Goal: Task Accomplishment & Management: Complete application form

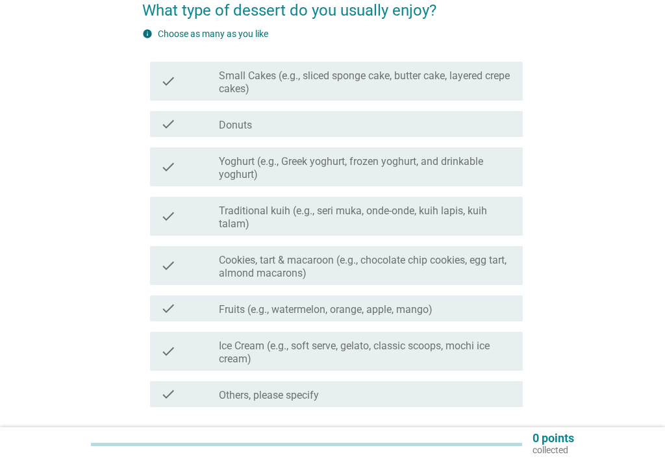
scroll to position [130, 0]
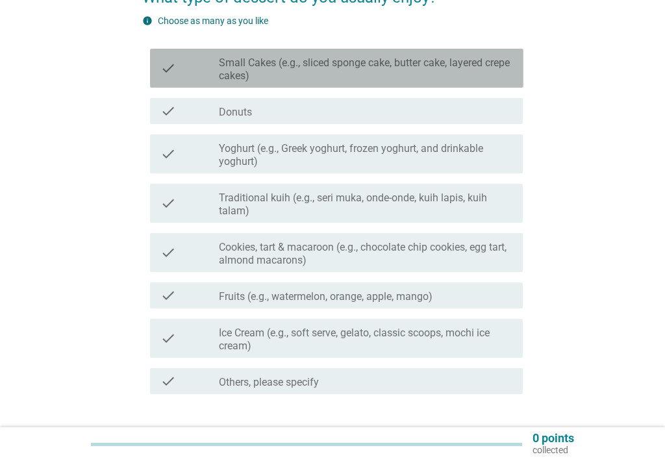
click at [449, 67] on label "Small Cakes (e.g., sliced sponge cake, butter cake, layered crepe cakes)" at bounding box center [365, 69] width 293 height 26
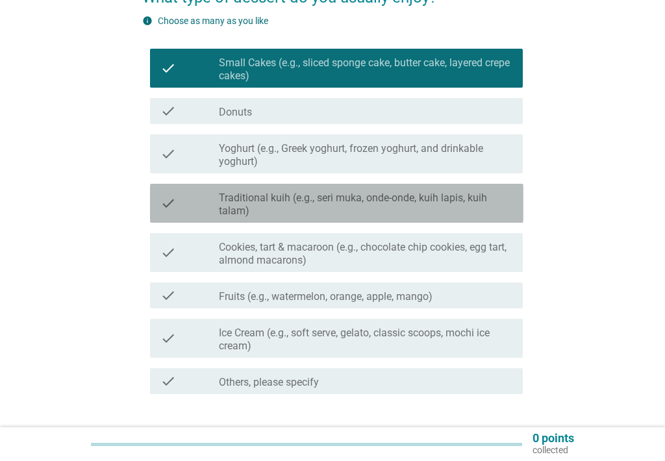
click at [371, 210] on label "Traditional kuih (e.g., seri muka, onde-onde, kuih lapis, kuih talam)" at bounding box center [365, 204] width 293 height 26
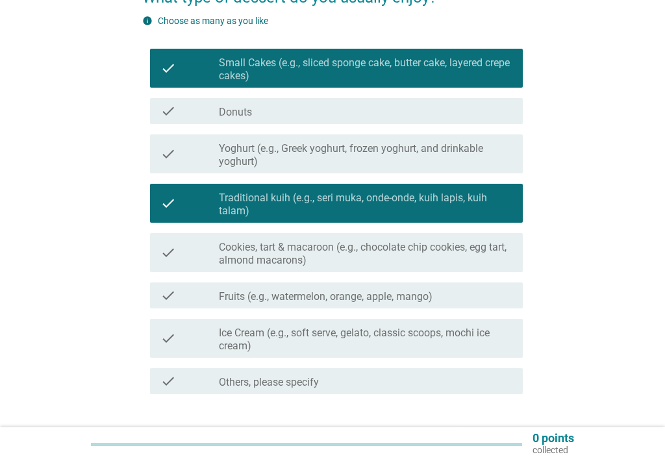
click at [365, 249] on label "Cookies, tart & macaroon (e.g., chocolate chip cookies, egg tart, almond macaro…" at bounding box center [365, 254] width 293 height 26
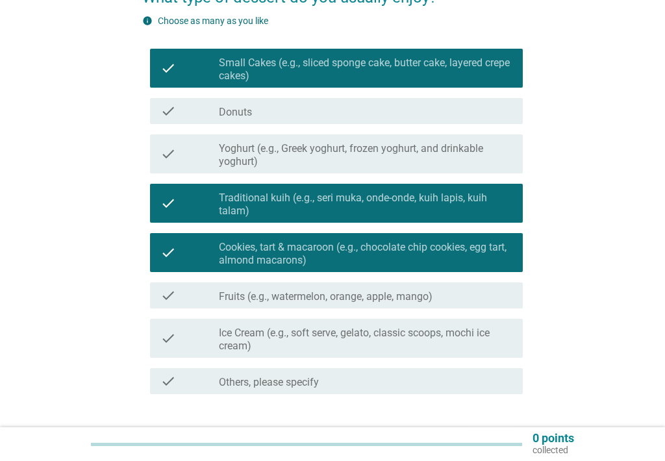
click at [360, 293] on label "Fruits (e.g., watermelon, orange, apple, mango)" at bounding box center [326, 296] width 214 height 13
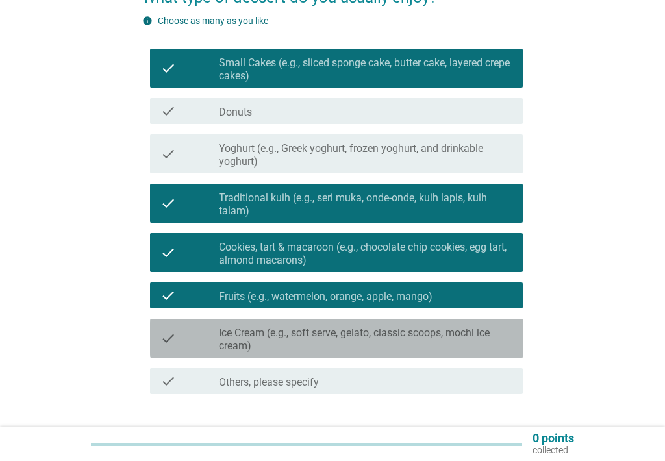
click at [350, 328] on label "Ice Cream (e.g., soft serve, gelato, classic scoops, mochi ice cream)" at bounding box center [365, 339] width 293 height 26
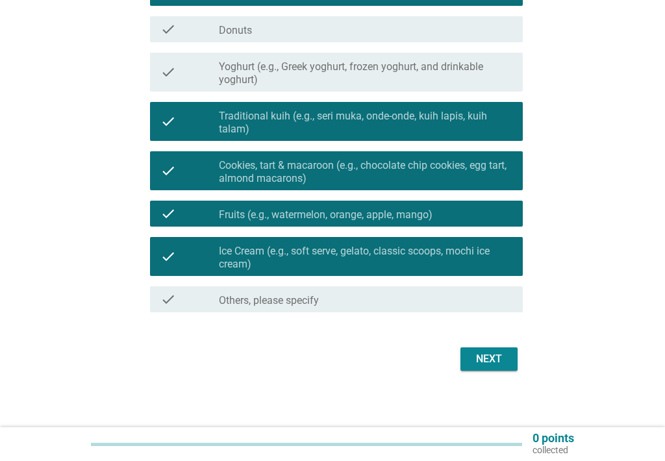
scroll to position [217, 0]
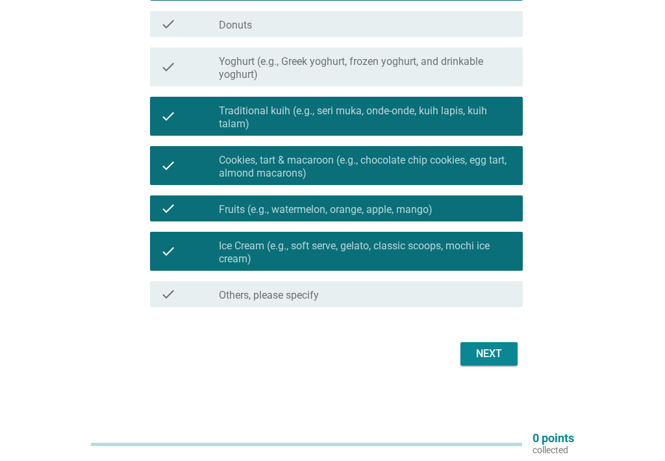
click at [482, 339] on div "Next" at bounding box center [332, 353] width 381 height 31
click at [493, 355] on div "Next" at bounding box center [489, 354] width 36 height 16
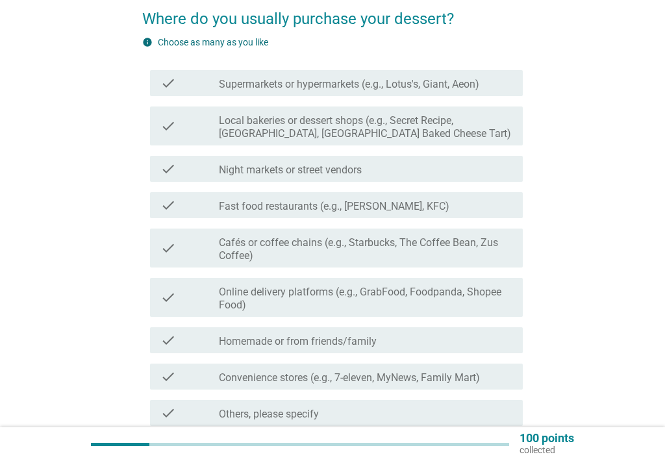
scroll to position [130, 0]
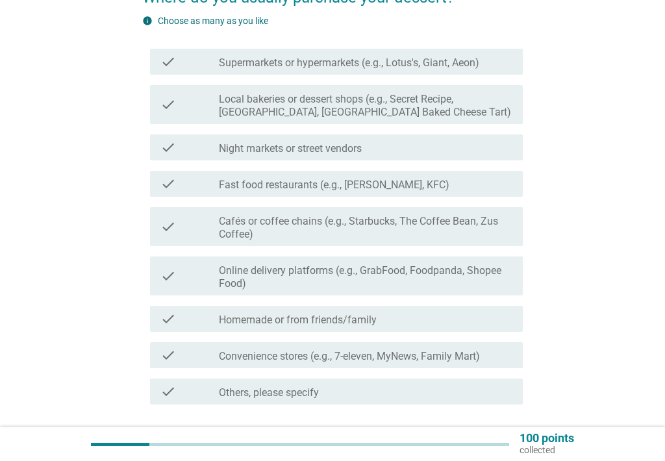
click at [403, 61] on label "Supermarkets or hypermarkets (e.g., Lotus's, Giant, Aeon)" at bounding box center [349, 62] width 260 height 13
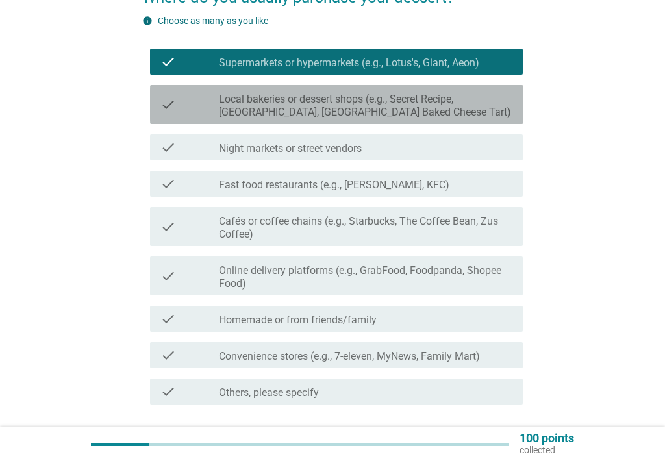
click at [382, 106] on label "Local bakeries or dessert shops (e.g., Secret Recipe, [GEOGRAPHIC_DATA], [GEOGR…" at bounding box center [365, 106] width 293 height 26
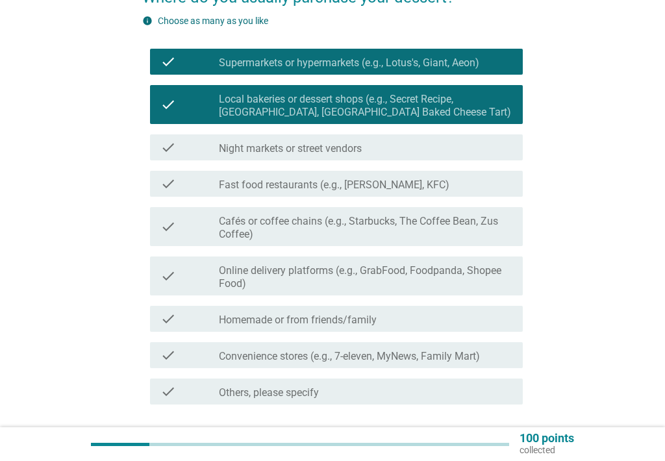
click at [361, 151] on label "Night markets or street vendors" at bounding box center [290, 148] width 143 height 13
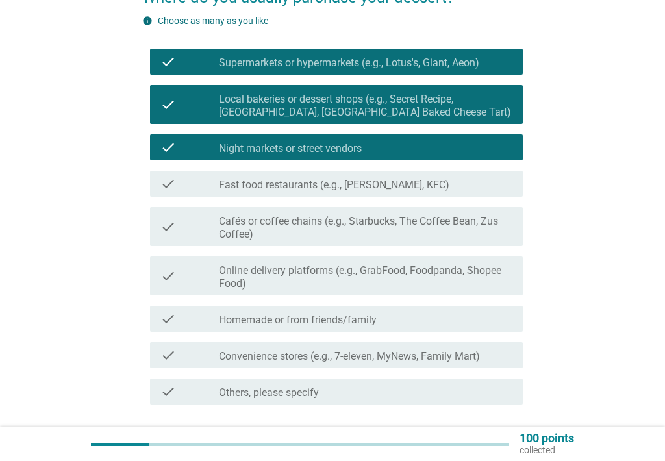
click at [395, 291] on div "check check_box_outline_blank Online delivery platforms (e.g., GrabFood, Foodpa…" at bounding box center [336, 275] width 373 height 39
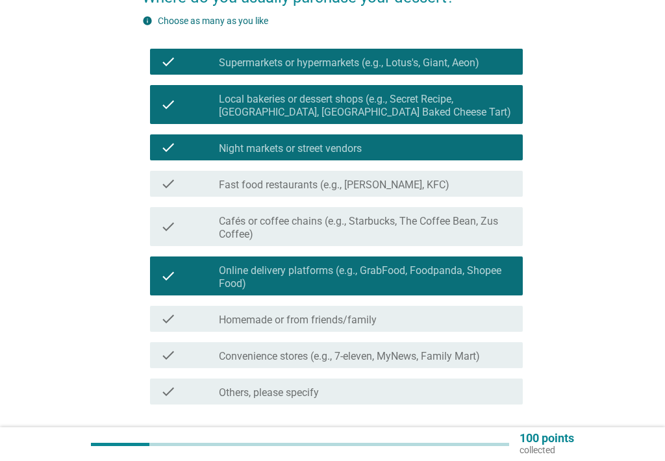
click at [382, 324] on div "check_box_outline_blank Homemade or from friends/family" at bounding box center [365, 319] width 293 height 16
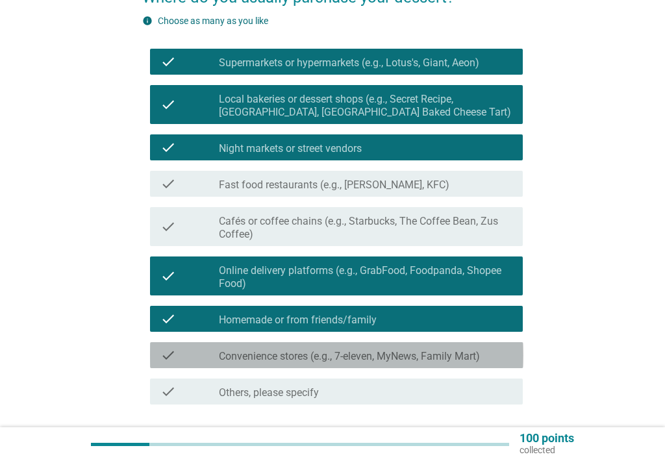
click at [385, 350] on label "Convenience stores (e.g., 7-eleven, MyNews, Family Mart)" at bounding box center [349, 356] width 261 height 13
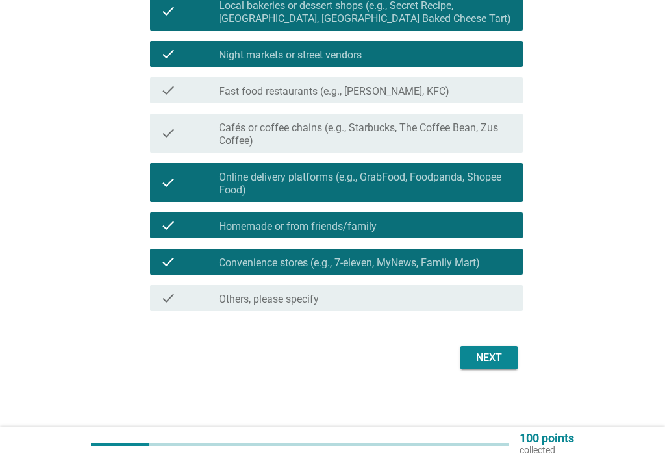
scroll to position [227, 0]
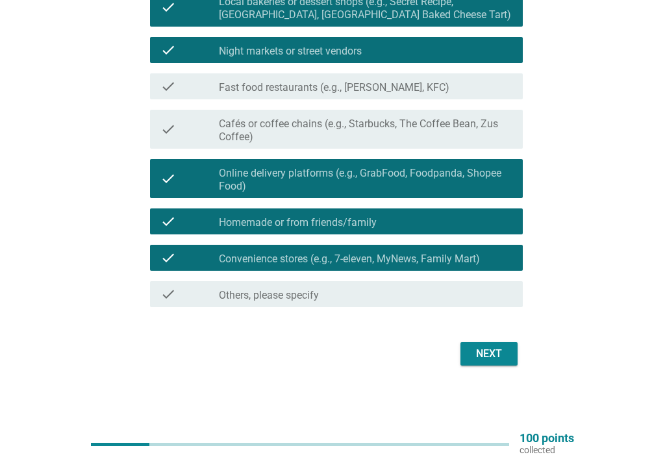
click at [504, 358] on div "Next" at bounding box center [489, 354] width 36 height 16
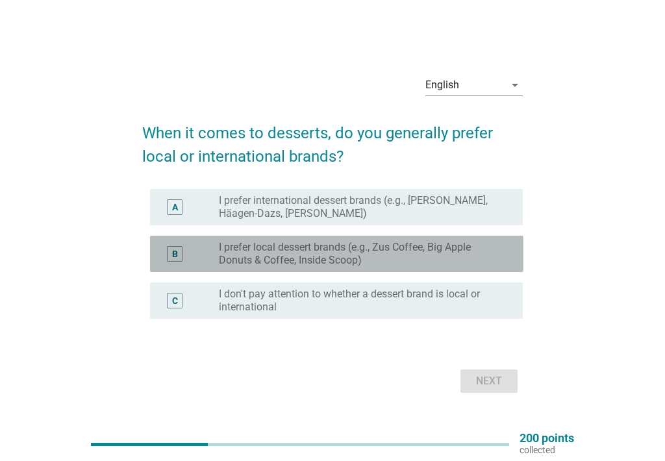
click at [356, 253] on label "I prefer local dessert brands (e.g., Zus Coffee, Big Apple Donuts & Coffee, Ins…" at bounding box center [360, 254] width 283 height 26
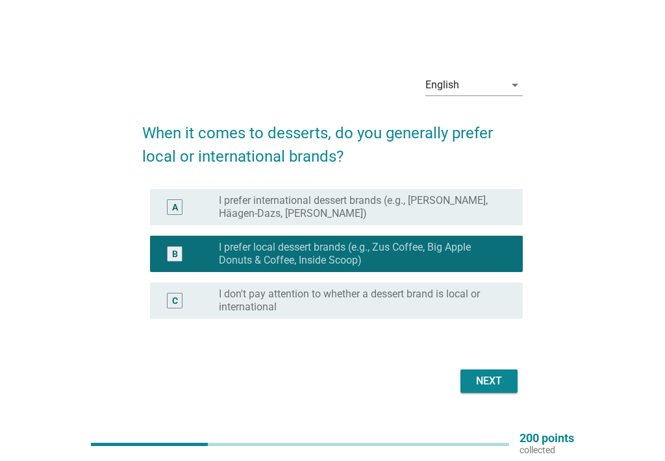
click at [515, 379] on button "Next" at bounding box center [488, 380] width 57 height 23
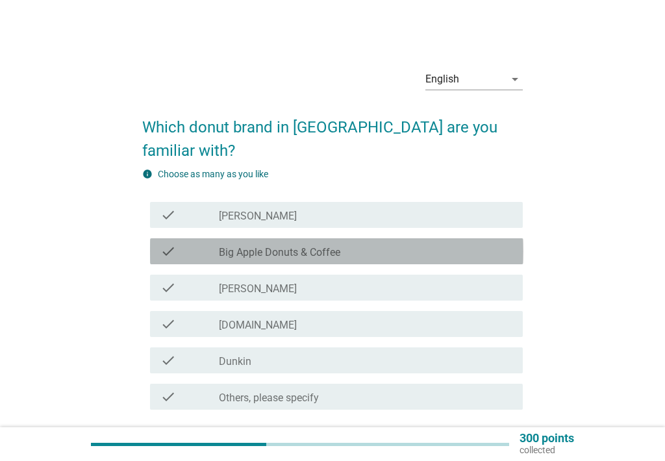
click at [366, 243] on div "check_box_outline_blank Big Apple Donuts & Coffee" at bounding box center [365, 251] width 293 height 16
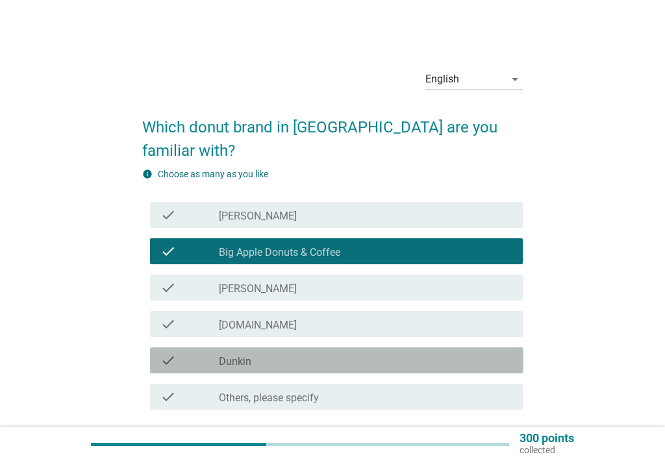
click at [313, 352] on div "check_box_outline_blank Dunkin" at bounding box center [365, 360] width 293 height 16
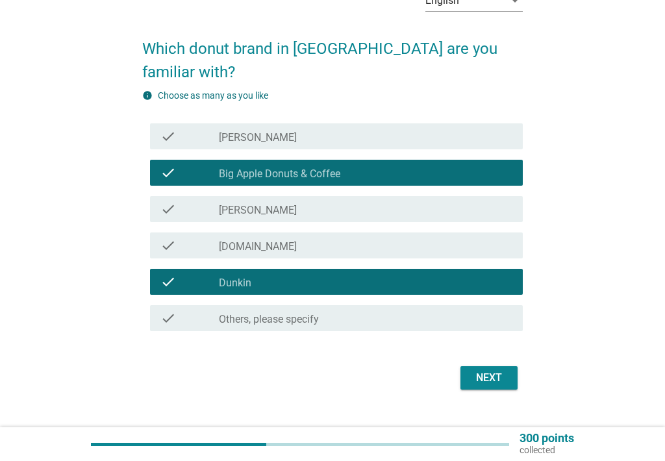
scroll to position [79, 0]
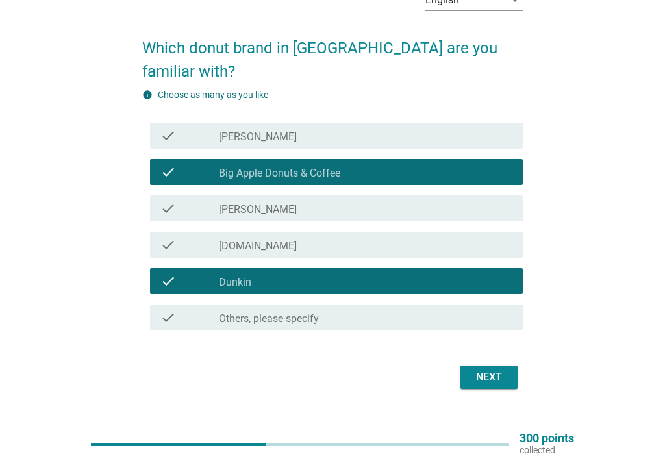
click at [494, 369] on div "Next" at bounding box center [489, 377] width 36 height 16
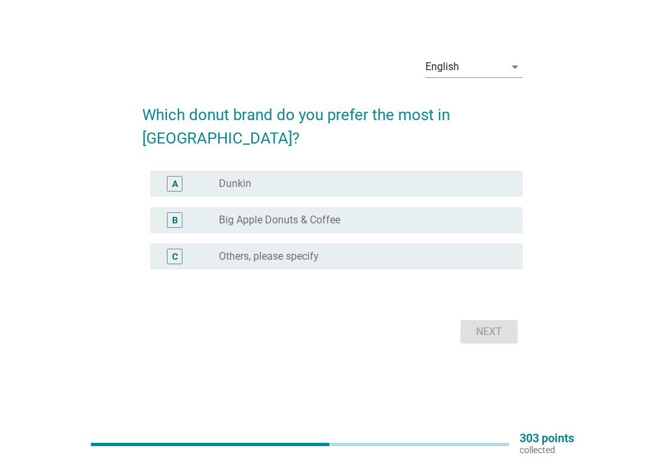
scroll to position [0, 0]
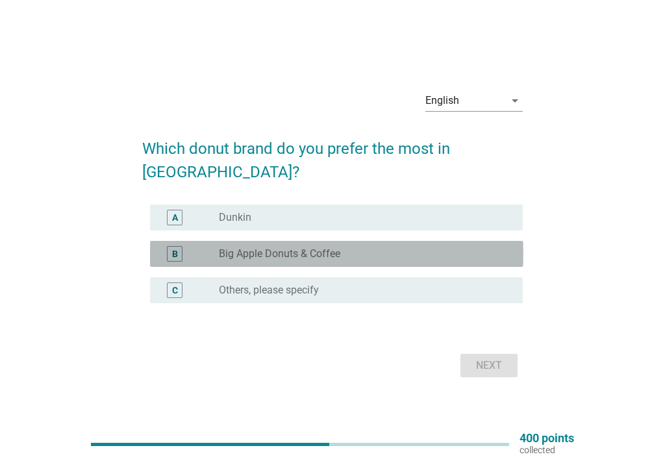
click at [213, 246] on div "B" at bounding box center [189, 254] width 58 height 16
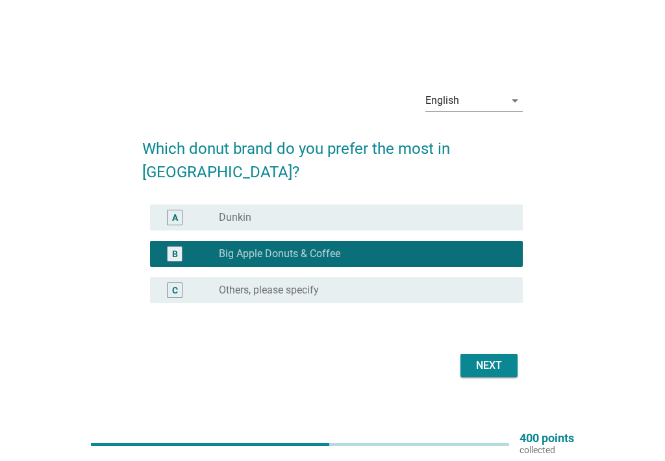
click at [252, 211] on div "radio_button_unchecked Dunkin" at bounding box center [360, 217] width 283 height 13
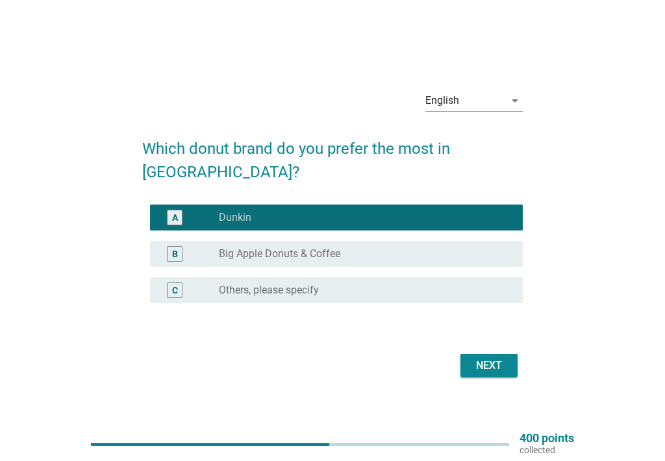
click at [346, 250] on div "B radio_button_unchecked Big Apple Donuts & Coffee" at bounding box center [336, 254] width 373 height 26
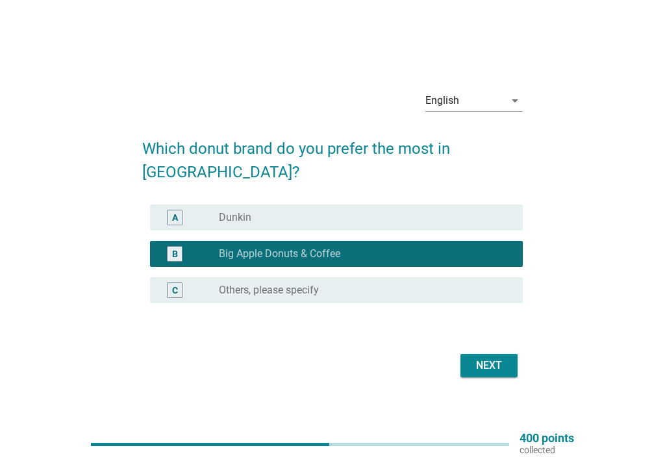
click at [509, 354] on button "Next" at bounding box center [488, 365] width 57 height 23
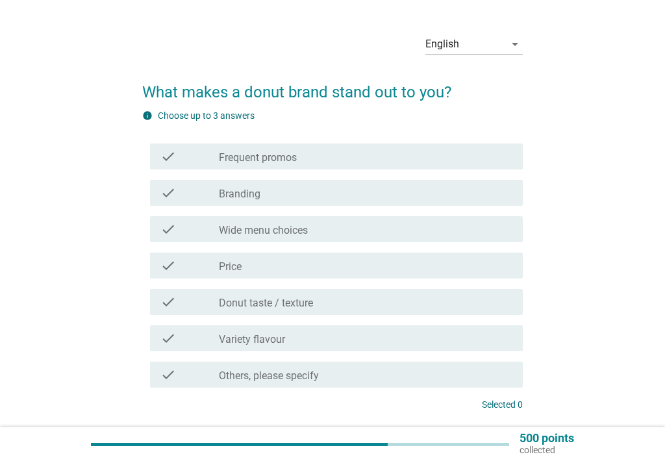
scroll to position [65, 0]
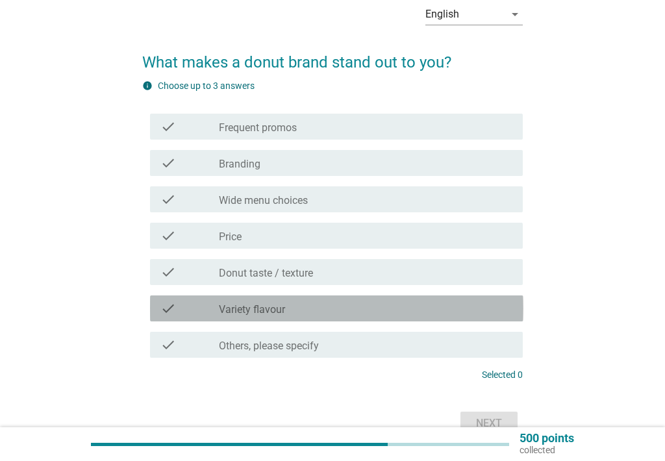
click at [339, 316] on div "check check_box_outline_blank Variety flavour" at bounding box center [336, 308] width 373 height 26
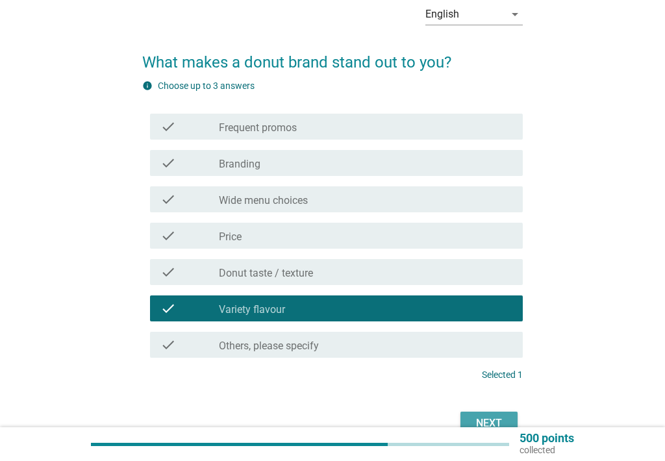
click at [496, 419] on div "Next" at bounding box center [489, 423] width 36 height 16
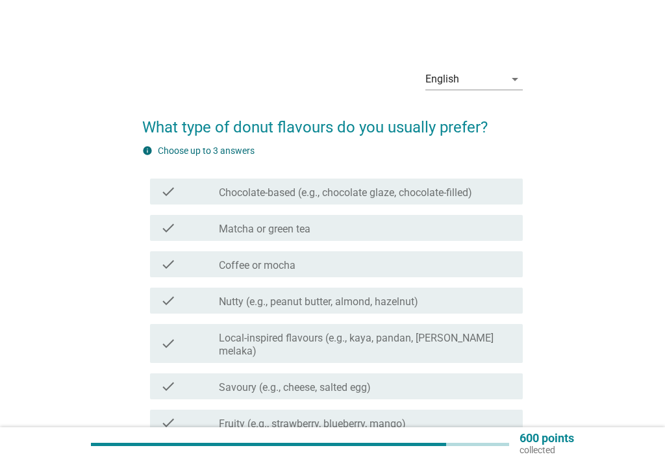
click at [413, 194] on label "Chocolate-based (e.g., chocolate glaze, chocolate-filled)" at bounding box center [345, 192] width 253 height 13
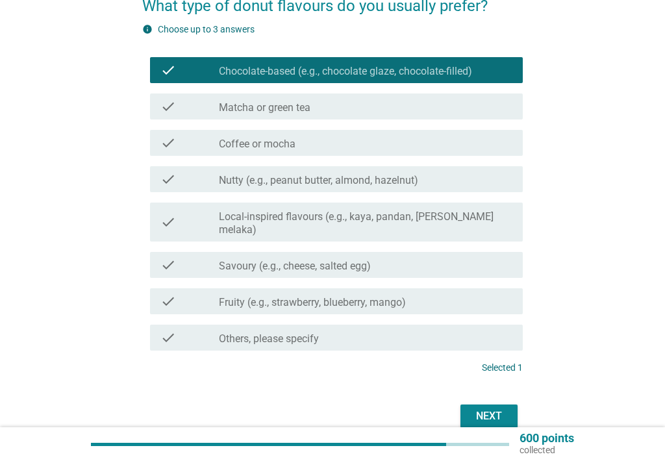
scroll to position [130, 0]
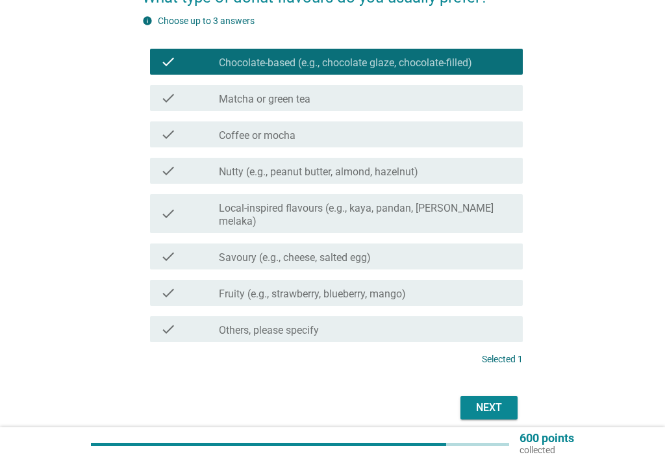
click at [374, 206] on label "Local-inspired flavours (e.g., kaya, pandan, [PERSON_NAME] melaka)" at bounding box center [365, 215] width 293 height 26
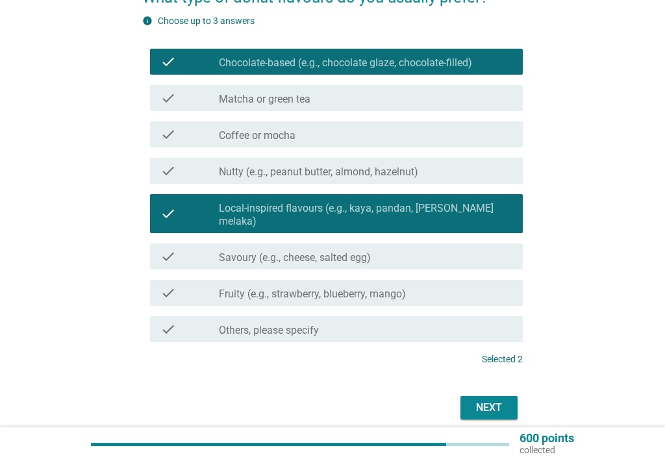
click at [397, 288] on label "Fruity (e.g., strawberry, blueberry, mango)" at bounding box center [312, 294] width 187 height 13
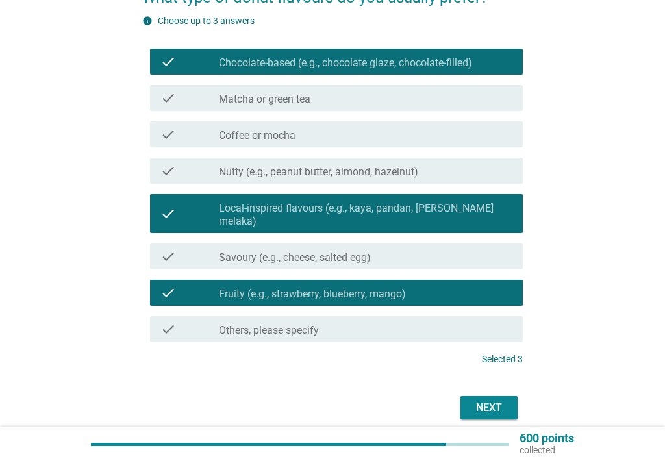
click at [502, 400] on div "Next" at bounding box center [489, 408] width 36 height 16
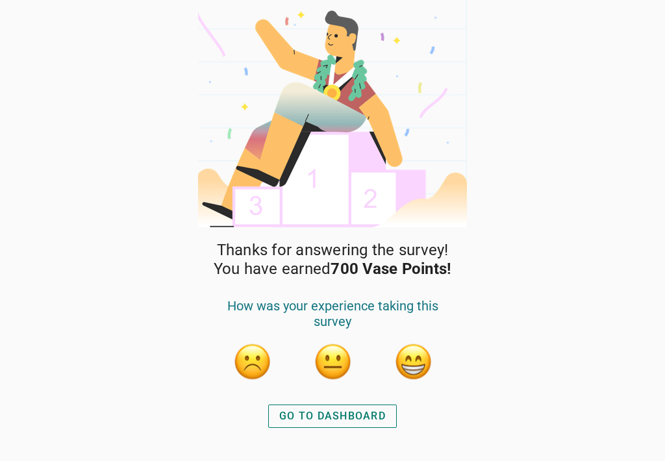
click at [343, 411] on div "GO TO DASHBOARD" at bounding box center [332, 416] width 106 height 16
